Goal: Task Accomplishment & Management: Manage account settings

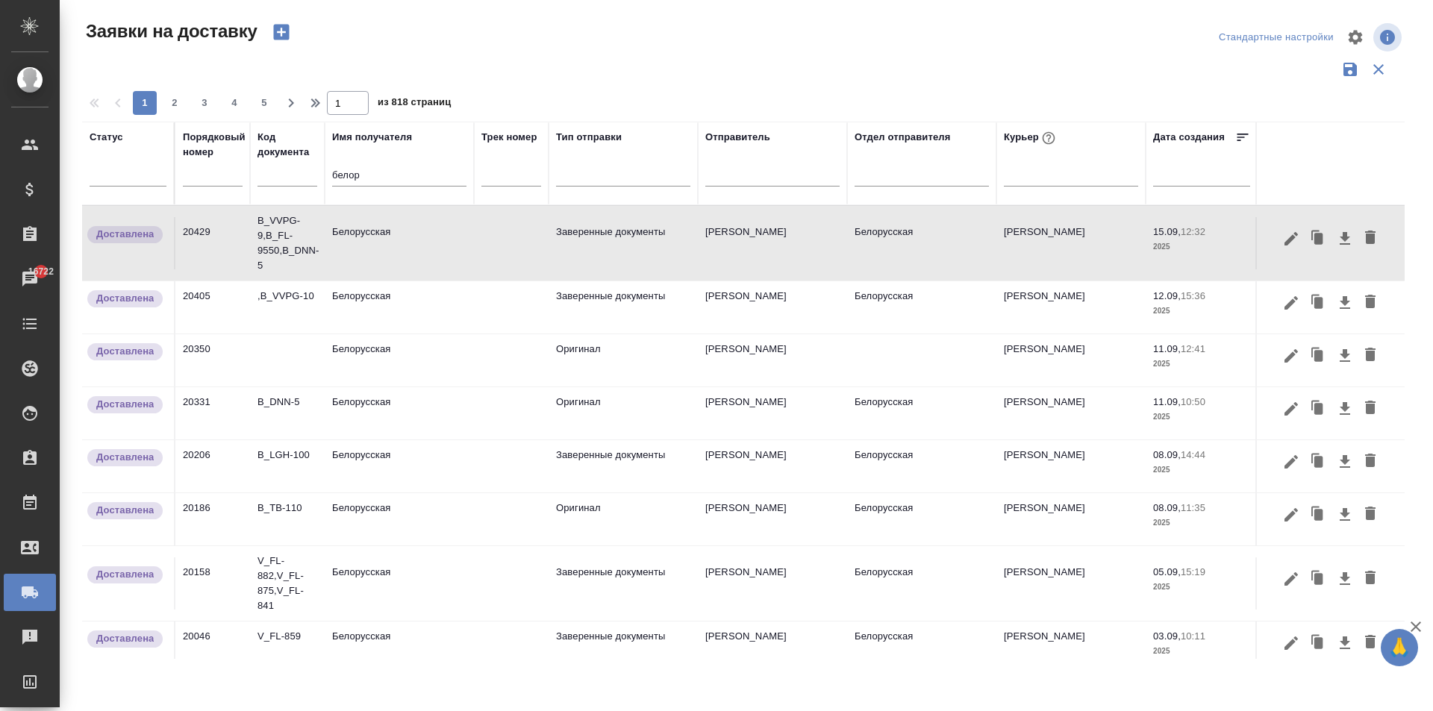
drag, startPoint x: 362, startPoint y: 171, endPoint x: 246, endPoint y: 169, distance: 115.7
click at [246, 169] on tr "Статус Порядковый номер Код документа Имя получателя белор Трек номер Тип отпра…" at bounding box center [856, 164] width 1548 height 84
click at [212, 174] on input "text" at bounding box center [213, 175] width 60 height 21
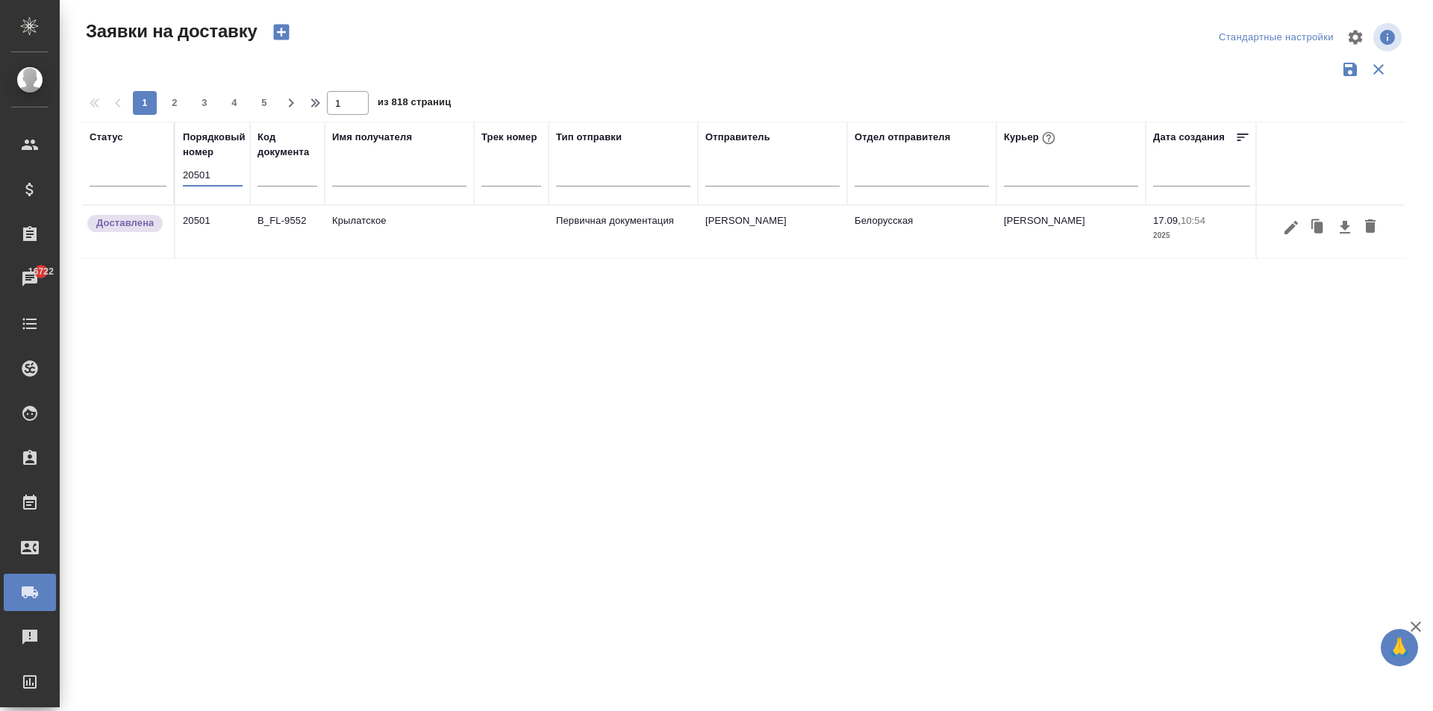
click at [216, 178] on input "20501" at bounding box center [213, 175] width 60 height 21
type input "20502"
drag, startPoint x: 221, startPoint y: 176, endPoint x: 128, endPoint y: 177, distance: 92.5
click at [131, 177] on tr "Статус Порядковый номер 20502 Код документа Имя получателя Трек номер Тип отпра…" at bounding box center [856, 164] width 1548 height 84
click at [350, 181] on input "text" at bounding box center [399, 176] width 134 height 19
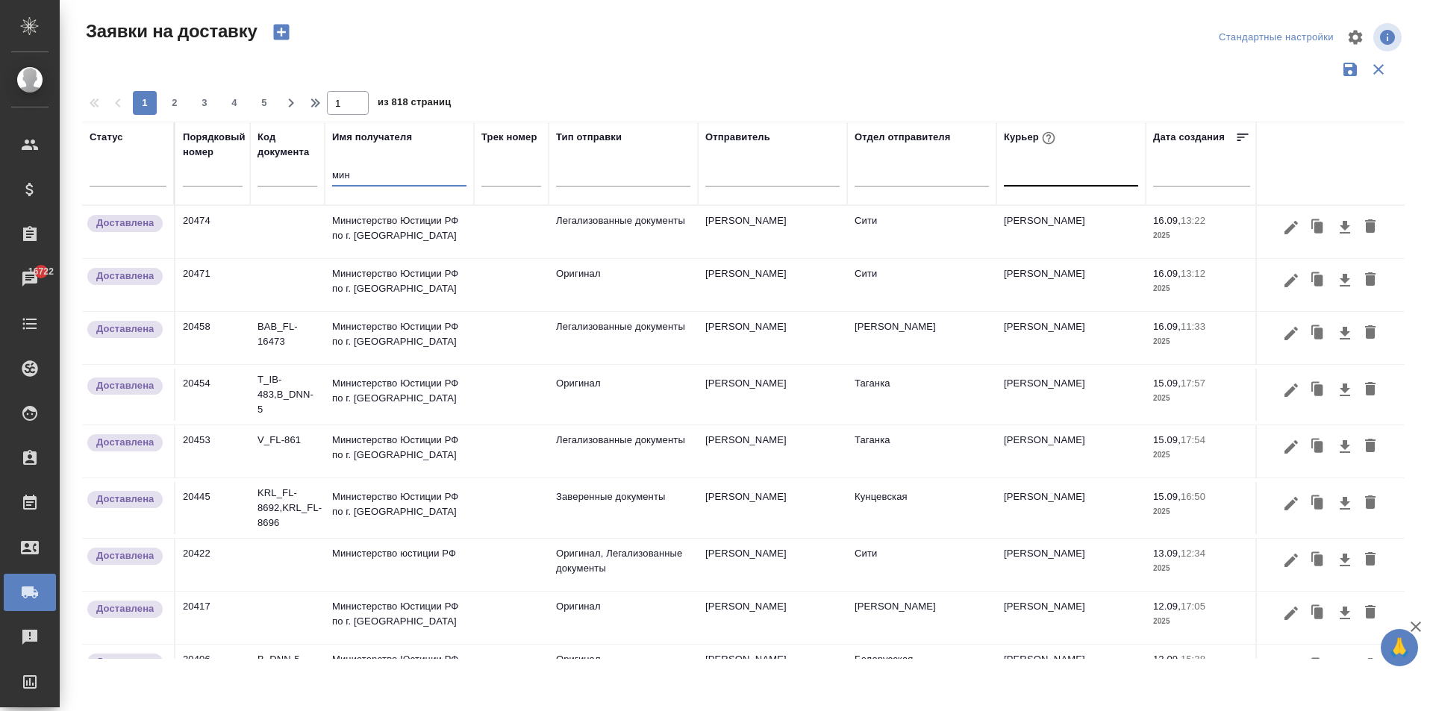
type input "мин"
click at [1047, 176] on div at bounding box center [1071, 171] width 134 height 22
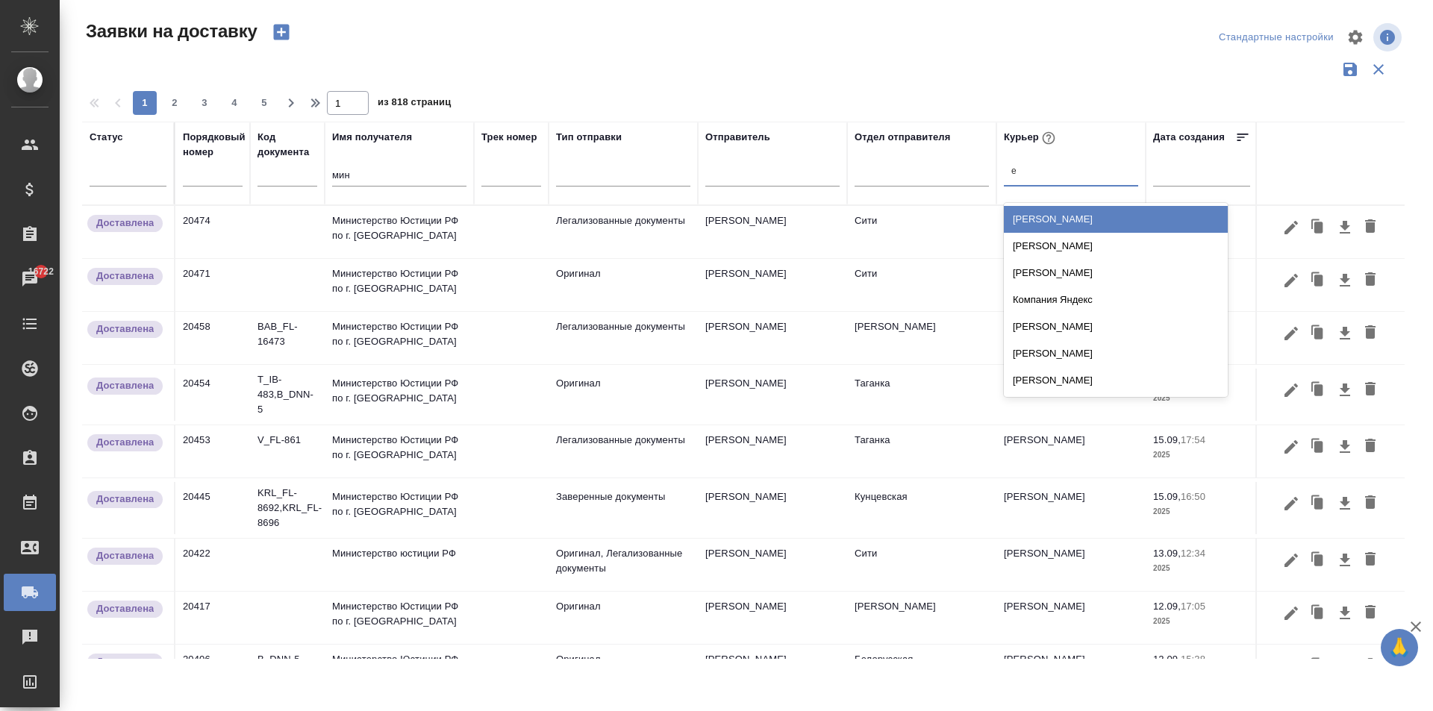
type input "ев"
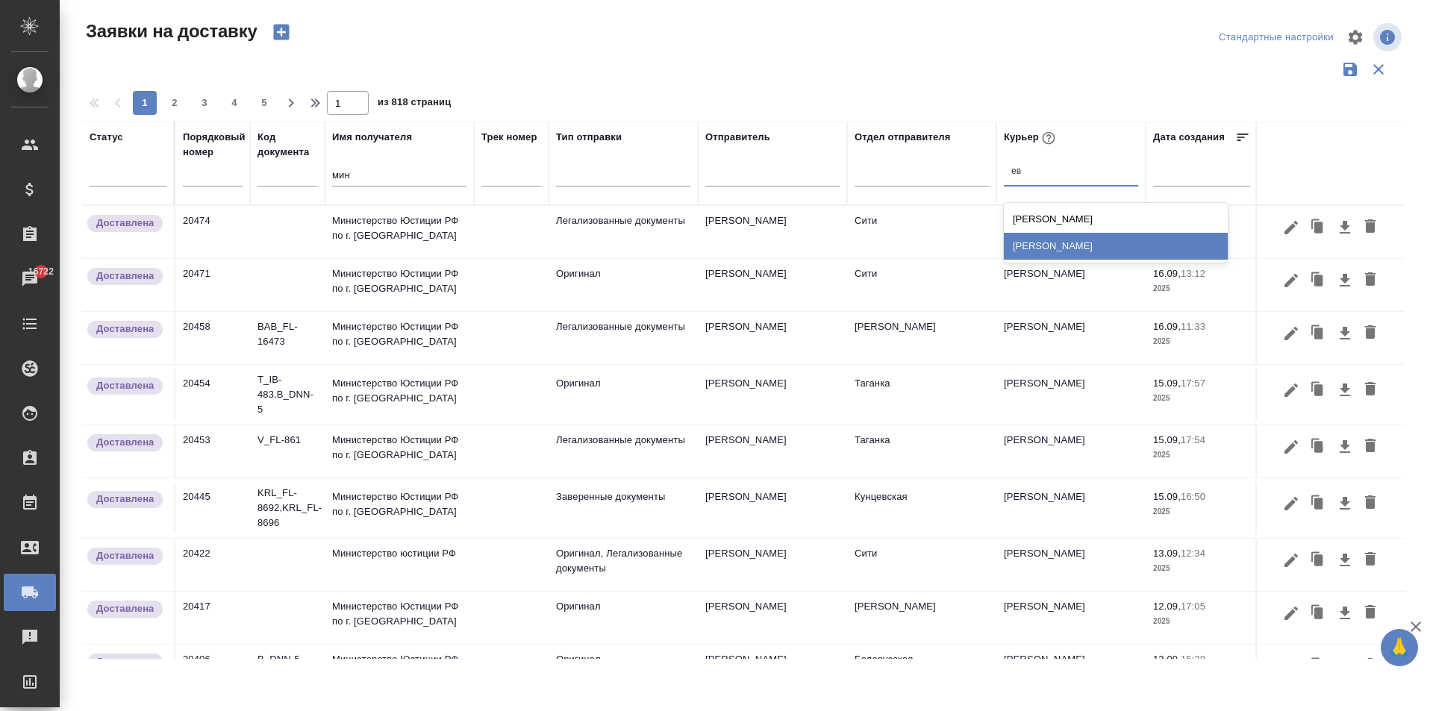
click at [1056, 254] on div "[PERSON_NAME]" at bounding box center [1116, 246] width 224 height 27
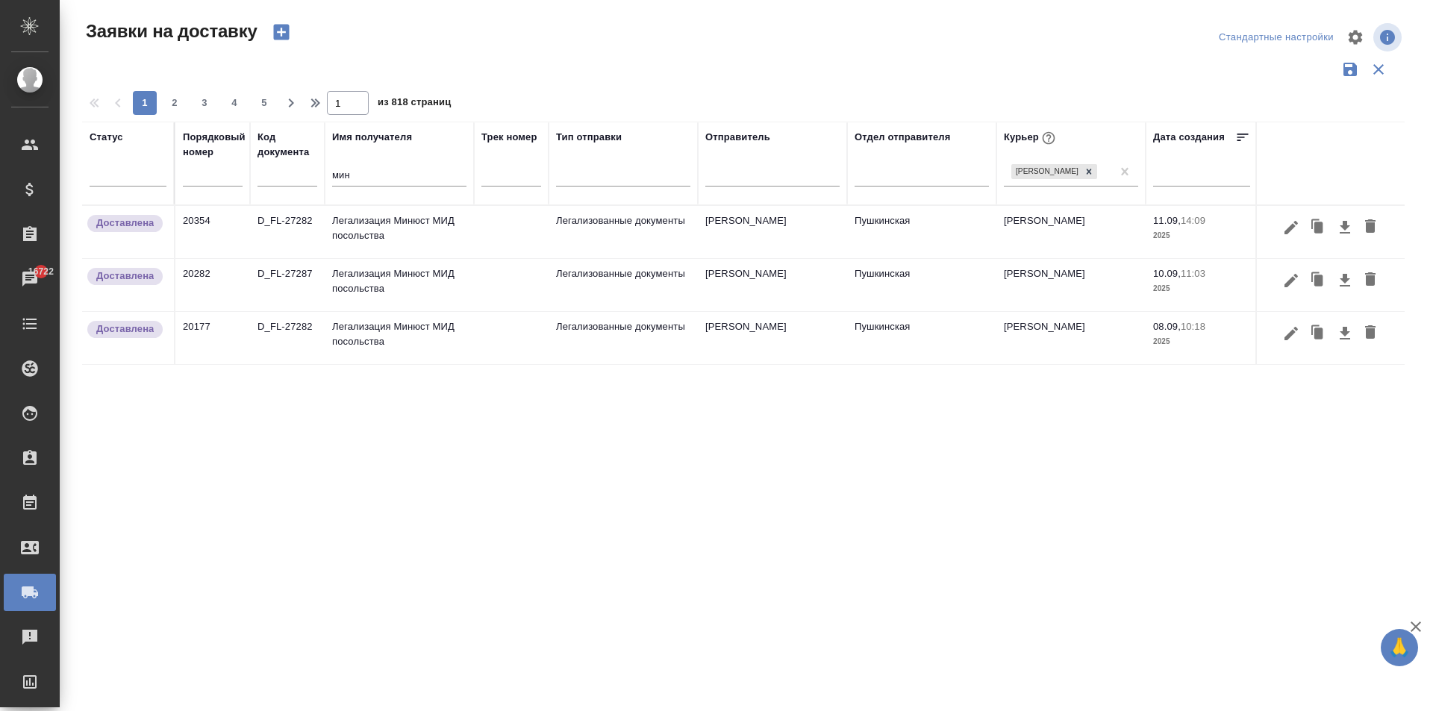
click at [404, 219] on td "Легализация Минюст МИД посольства" at bounding box center [399, 232] width 149 height 52
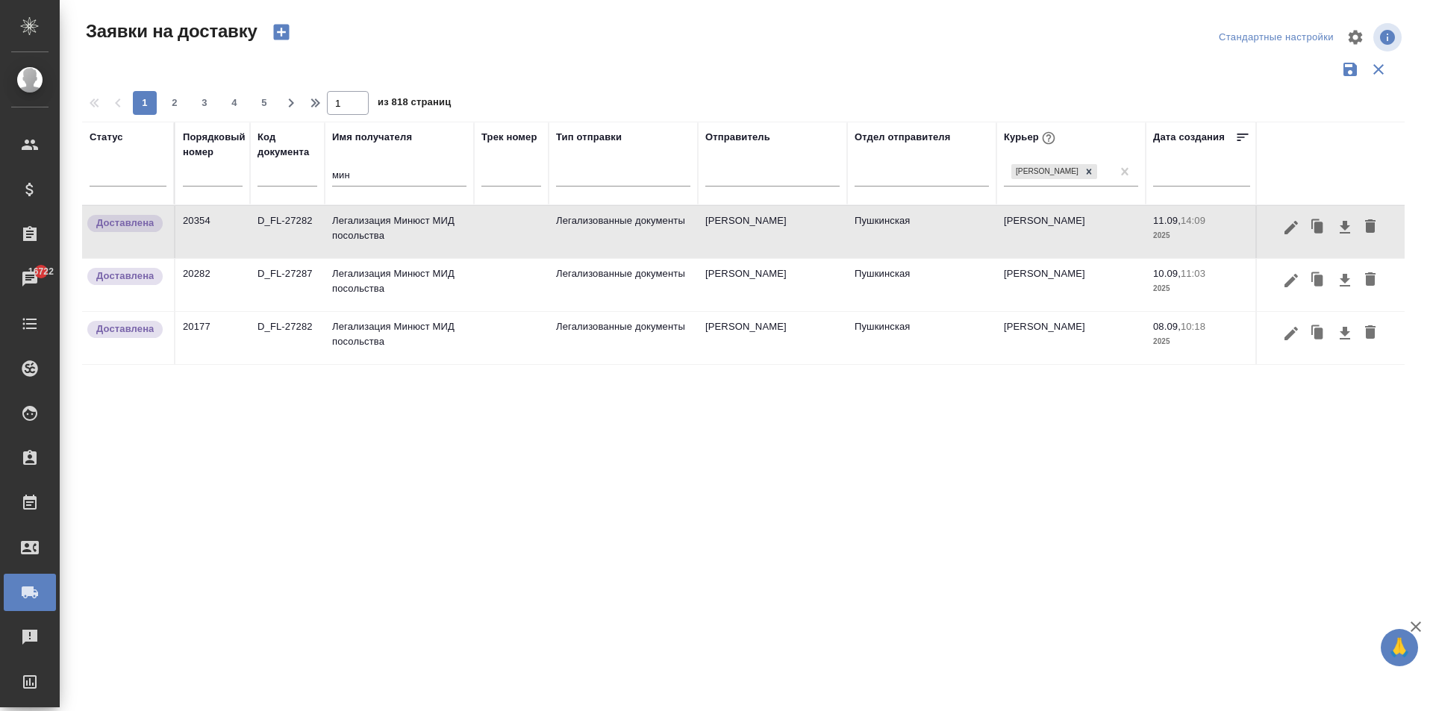
click at [1318, 227] on icon "button" at bounding box center [1318, 227] width 9 height 11
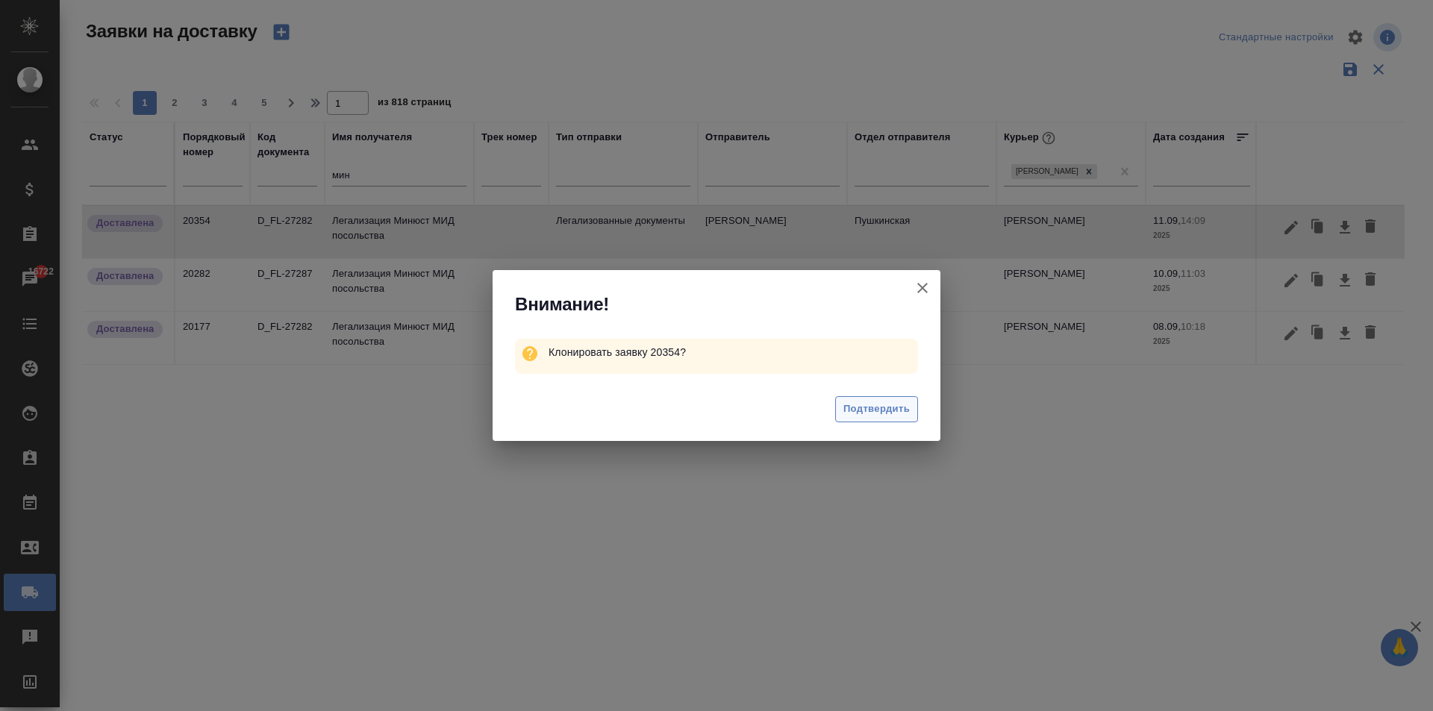
click at [895, 407] on span "Подтвердить" at bounding box center [876, 409] width 66 height 17
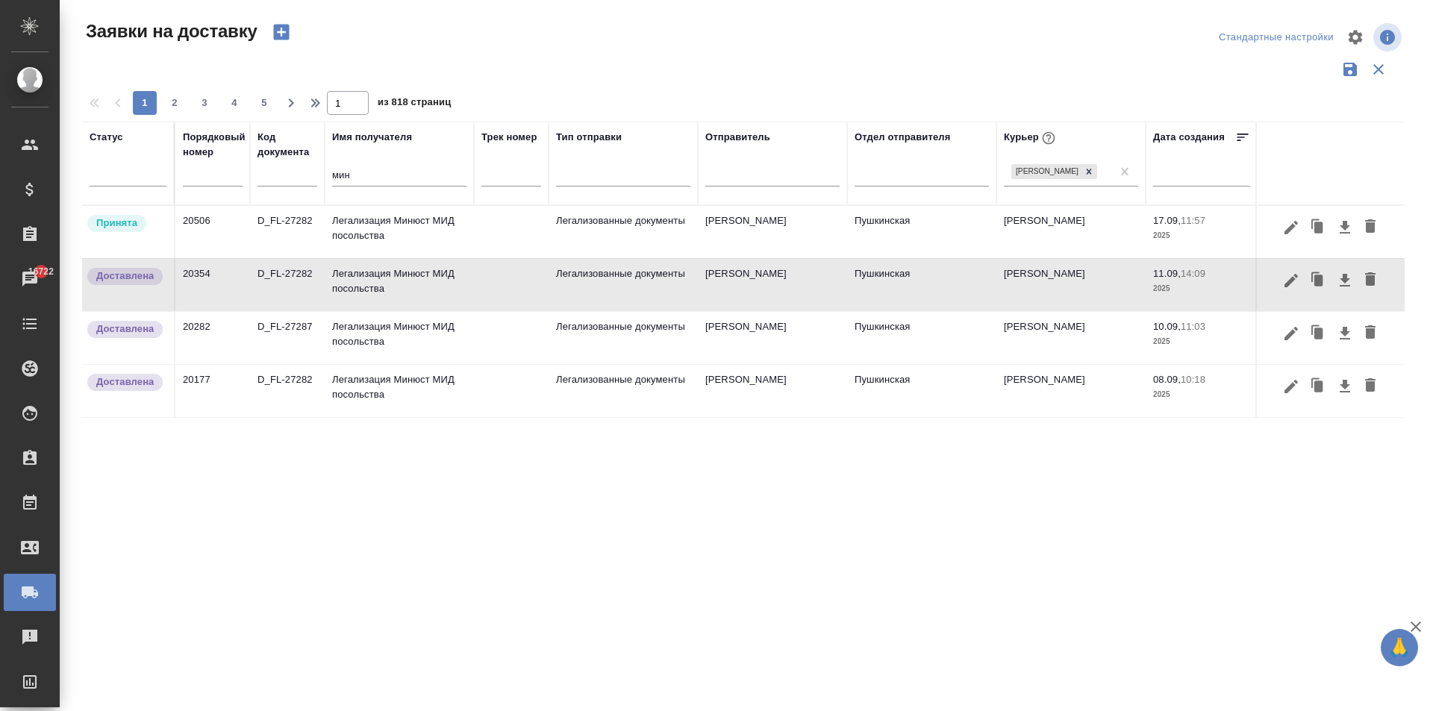
click at [399, 239] on td "Легализация Минюст МИД посольства" at bounding box center [399, 232] width 149 height 52
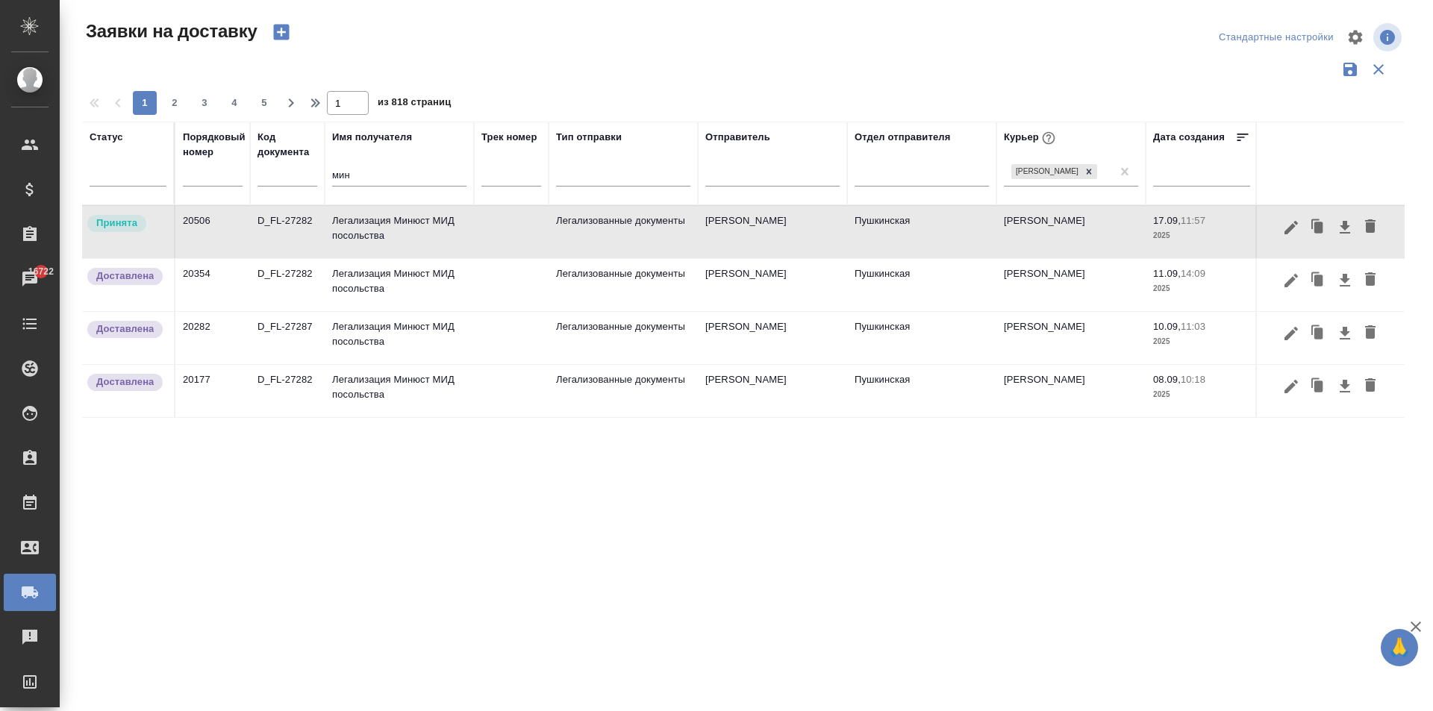
click at [399, 239] on td "Легализация Минюст МИД посольства" at bounding box center [399, 232] width 149 height 52
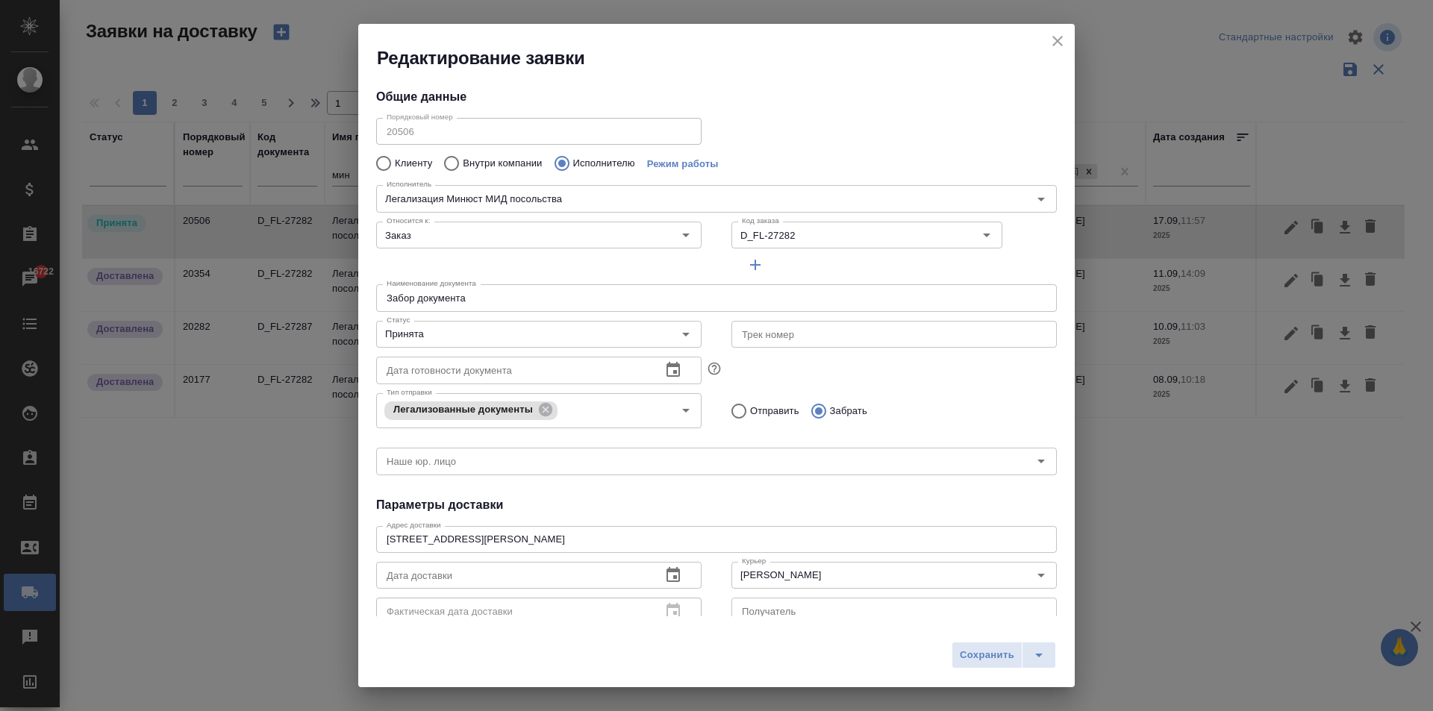
type input "Легализация Минюст МИД посольства"
type input "[PERSON_NAME]"
click at [1062, 36] on icon "close" at bounding box center [1057, 41] width 18 height 18
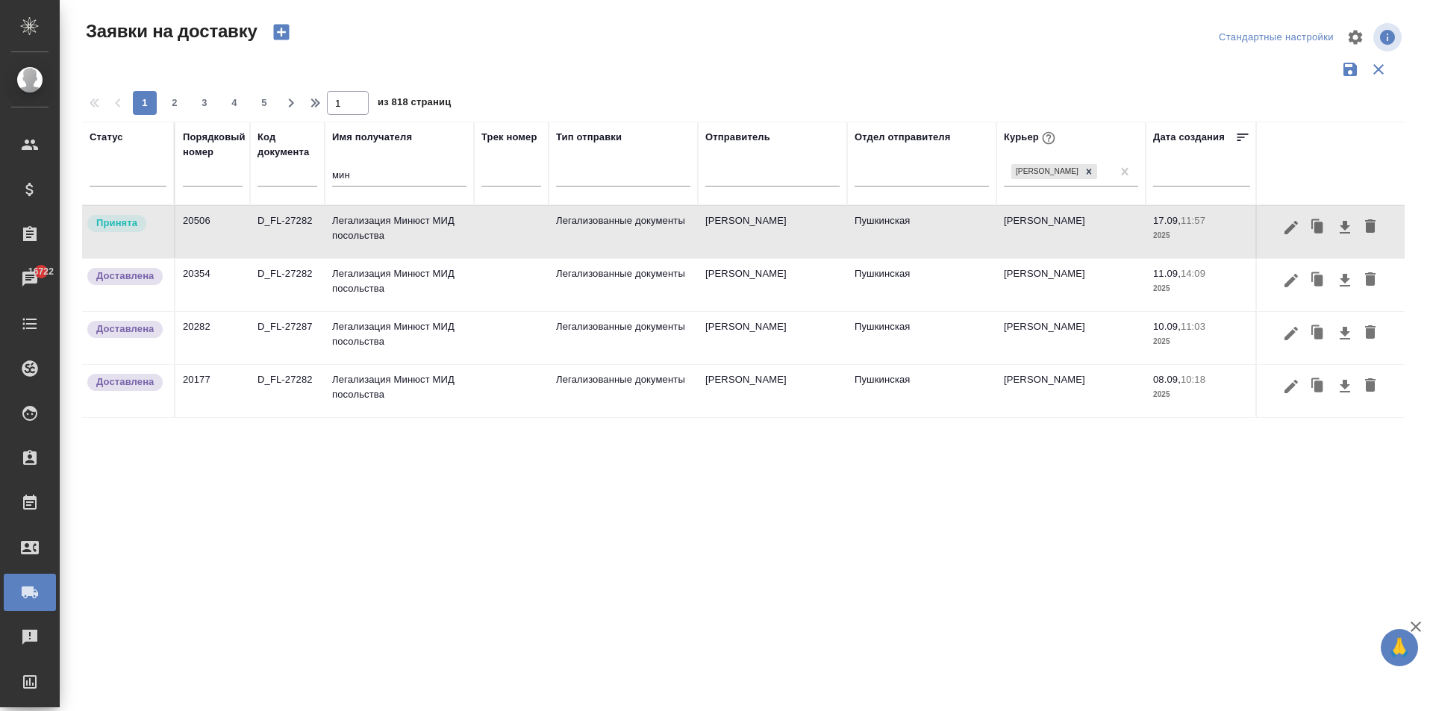
click at [398, 231] on td "Легализация Минюст МИД посольства" at bounding box center [399, 232] width 149 height 52
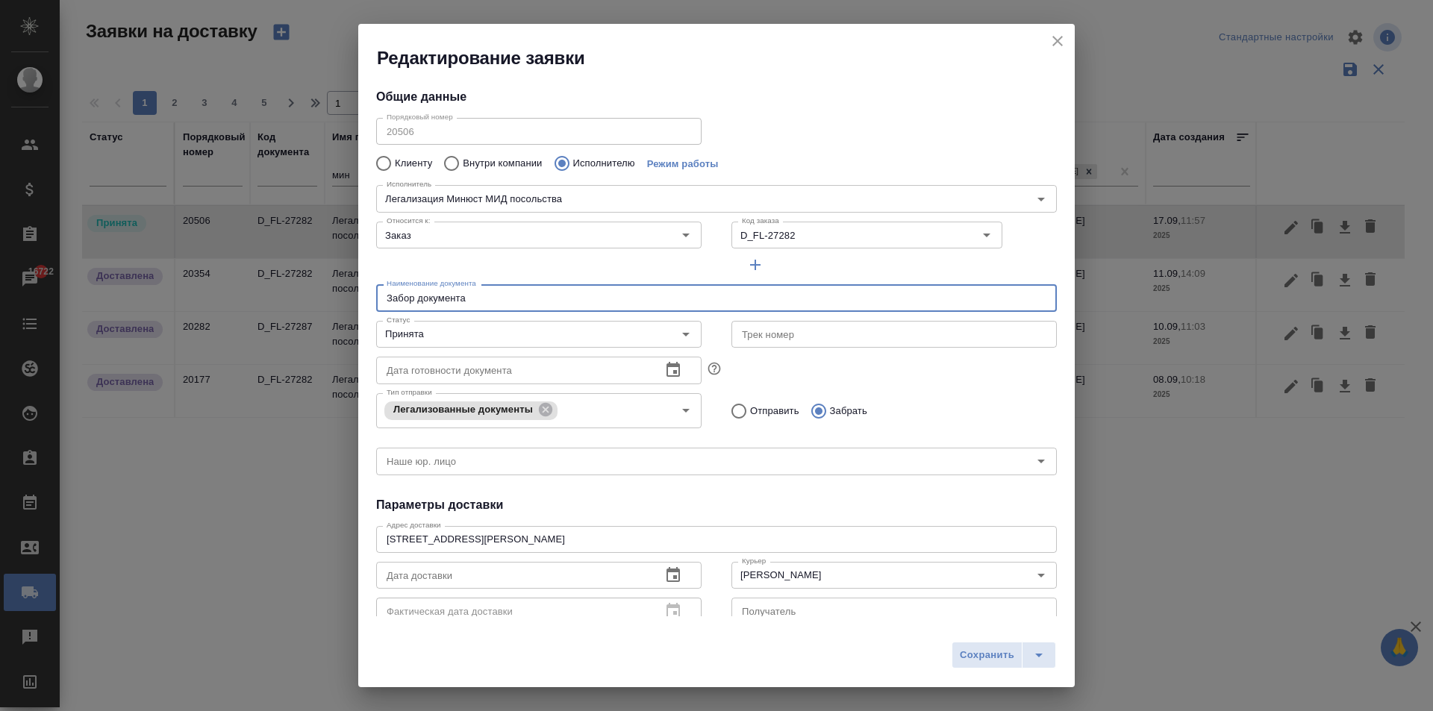
drag, startPoint x: 481, startPoint y: 296, endPoint x: 472, endPoint y: 297, distance: 8.2
click at [472, 297] on input "Забор документа" at bounding box center [716, 297] width 680 height 27
click at [675, 570] on icon "button" at bounding box center [673, 575] width 18 height 18
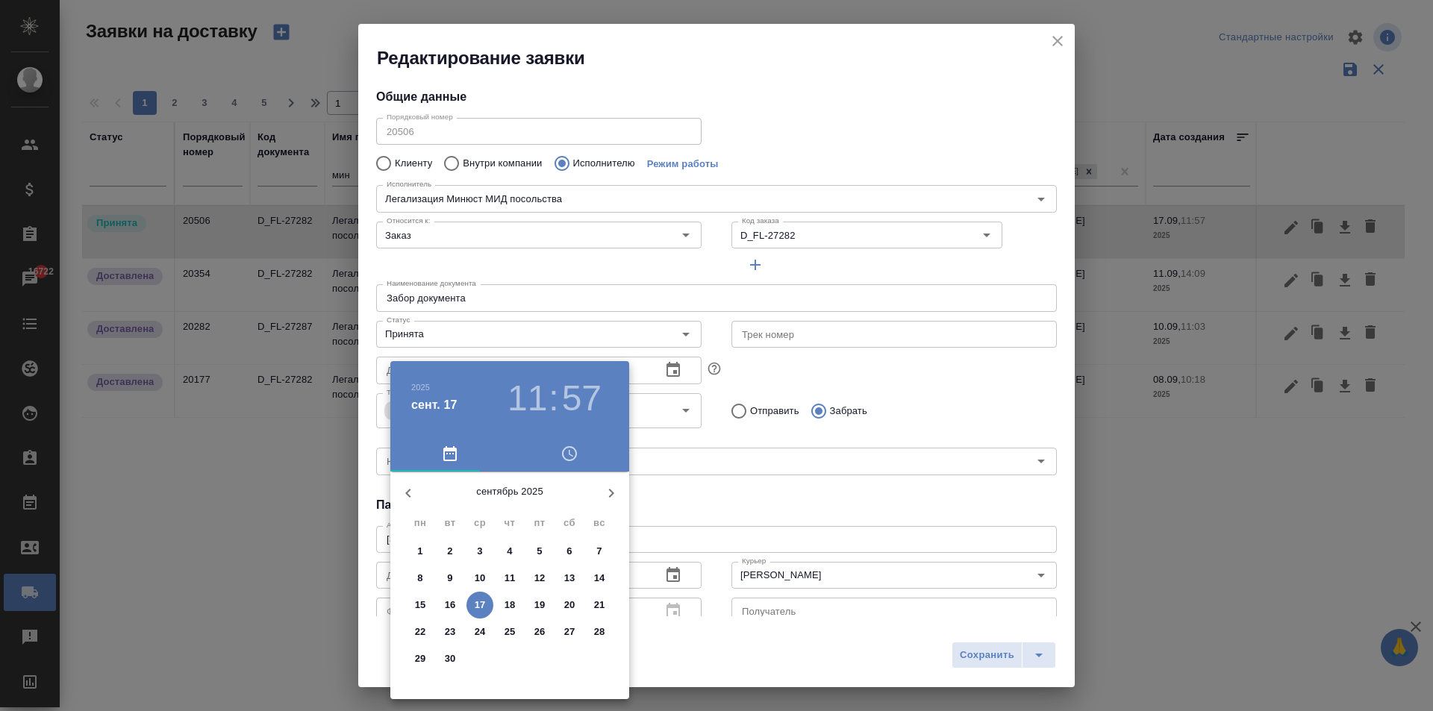
click at [490, 602] on span "17" at bounding box center [479, 605] width 27 height 15
type input "[DATE] 11:57"
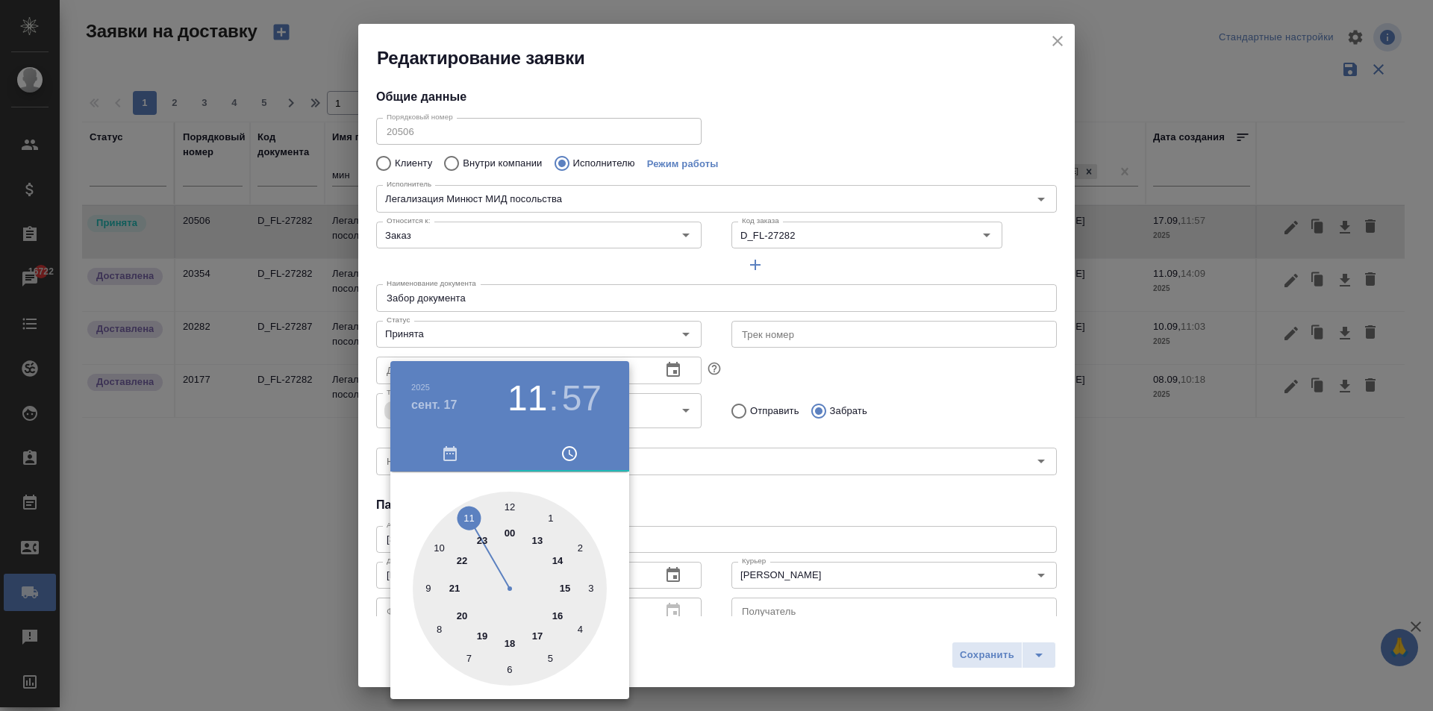
click at [781, 537] on div at bounding box center [716, 355] width 1433 height 711
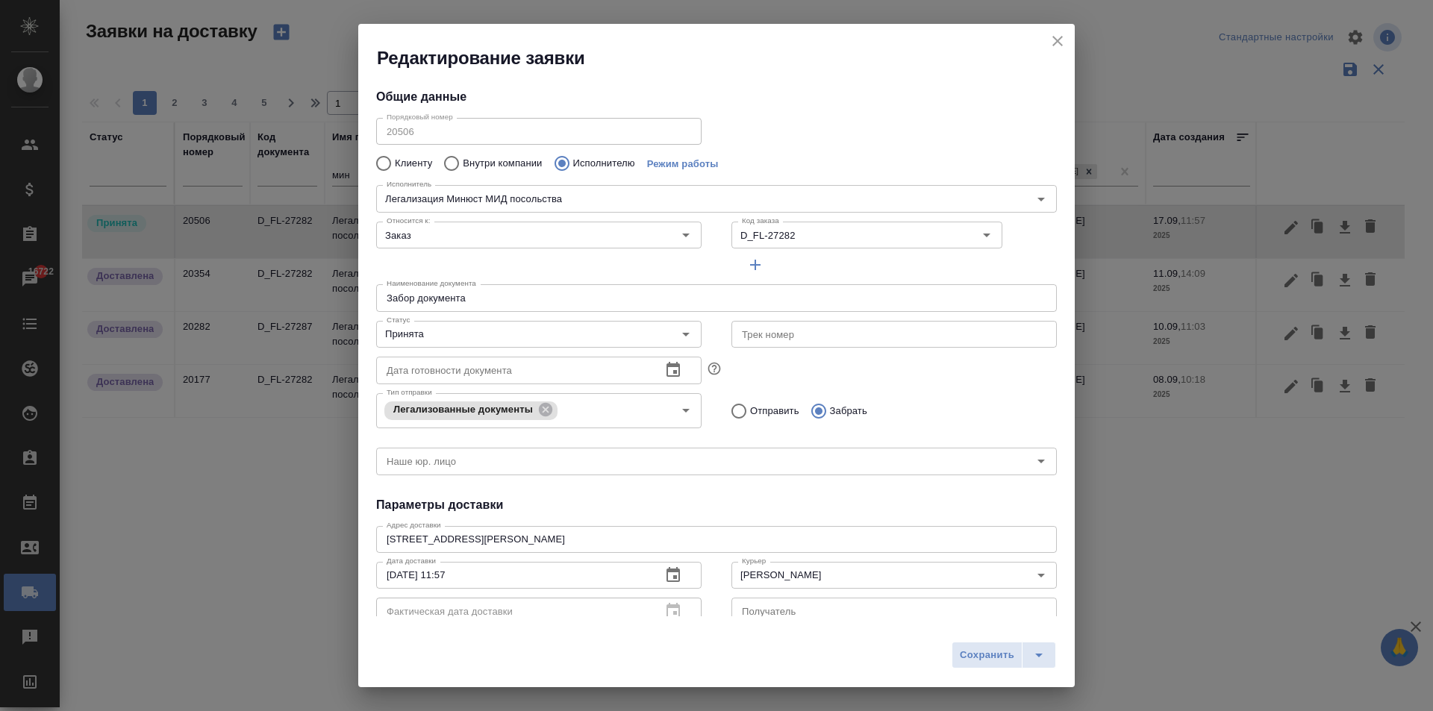
click at [946, 667] on div "Сохранить" at bounding box center [716, 660] width 716 height 53
click at [977, 647] on span "Сохранить" at bounding box center [987, 655] width 54 height 17
